Goal: Check status: Check status

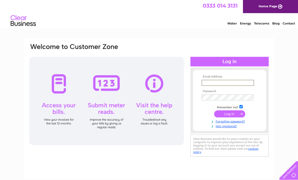
type input "Deblynsteashop@gmail.com"
click at [230, 114] on input "submit" at bounding box center [229, 113] width 31 height 7
click at [234, 111] on input "submit" at bounding box center [229, 113] width 31 height 7
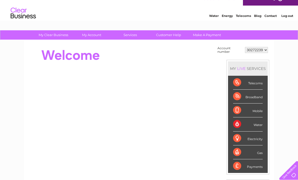
scroll to position [8, 0]
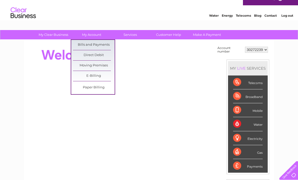
click at [107, 44] on link "Bills and Payments" at bounding box center [94, 45] width 42 height 10
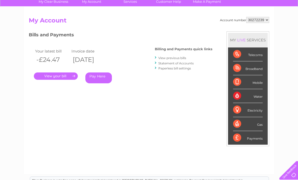
scroll to position [41, 0]
click at [50, 75] on link "." at bounding box center [56, 76] width 44 height 7
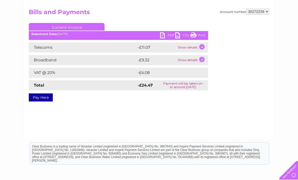
scroll to position [49, 0]
click at [167, 35] on link "PDF" at bounding box center [167, 35] width 15 height 7
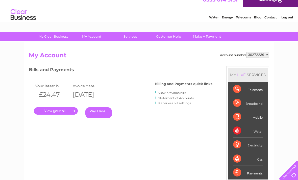
scroll to position [8, 0]
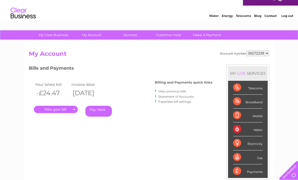
click at [183, 91] on link "View previous bills" at bounding box center [173, 91] width 28 height 4
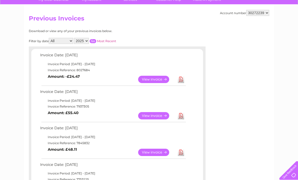
scroll to position [45, 0]
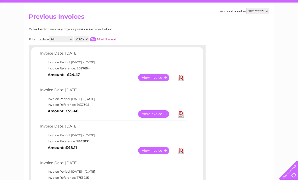
click at [152, 80] on link "View" at bounding box center [156, 77] width 37 height 7
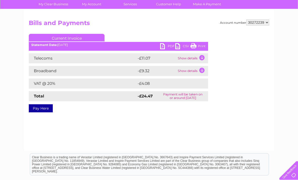
scroll to position [39, 0]
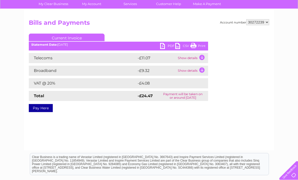
click at [165, 44] on link "PDF" at bounding box center [167, 46] width 15 height 7
